Goal: Navigation & Orientation: Find specific page/section

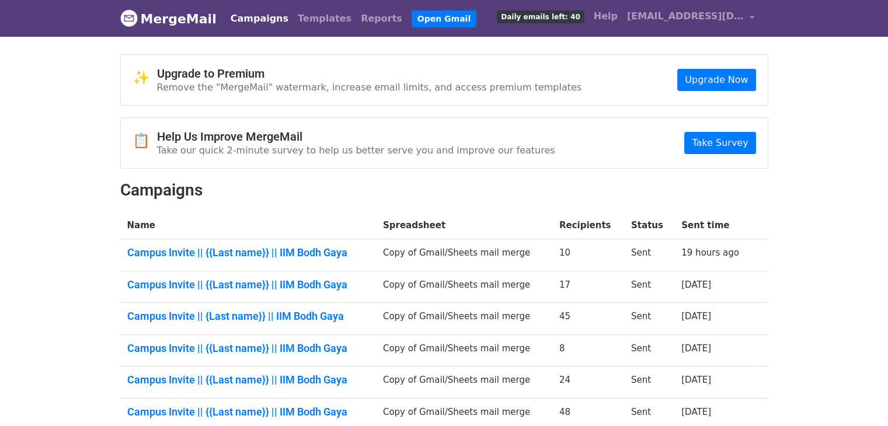
click at [169, 19] on link "MergeMail" at bounding box center [168, 18] width 96 height 25
click at [173, 20] on link "MergeMail" at bounding box center [168, 18] width 96 height 25
